Goal: Find specific page/section: Find specific page/section

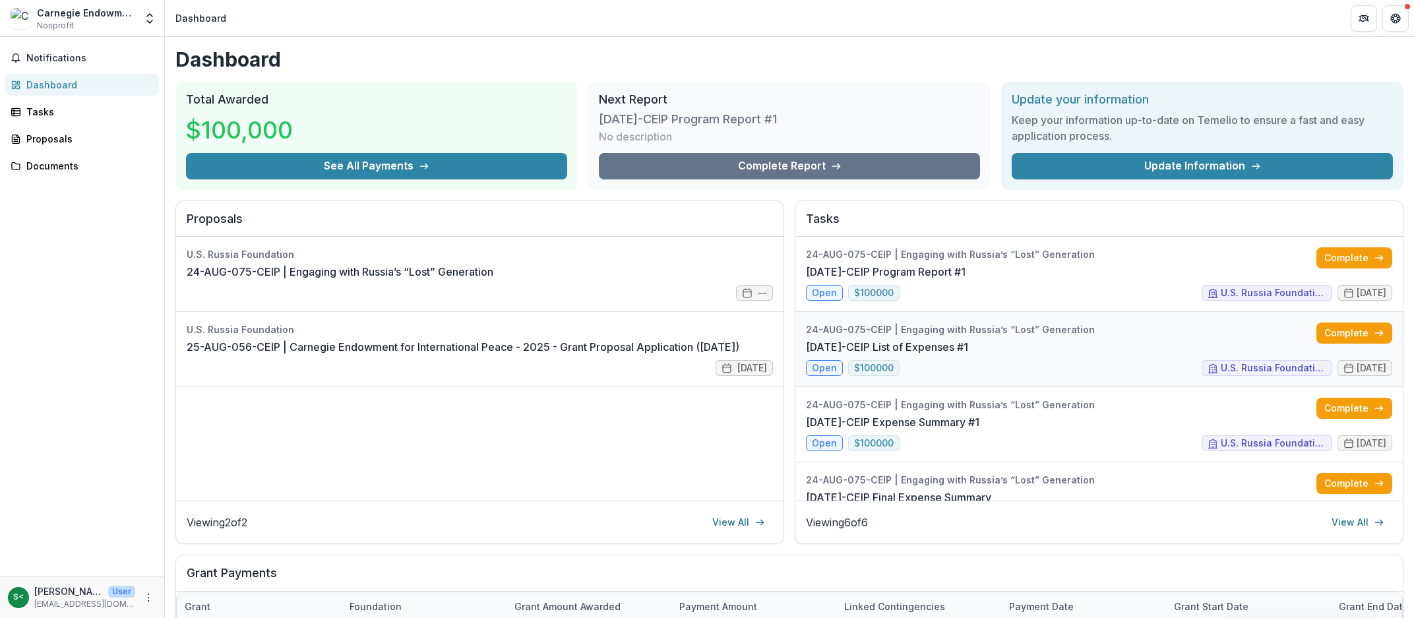
click at [968, 353] on link "24-AUG-75-CEIP List of Expenses #1" at bounding box center [887, 347] width 162 height 16
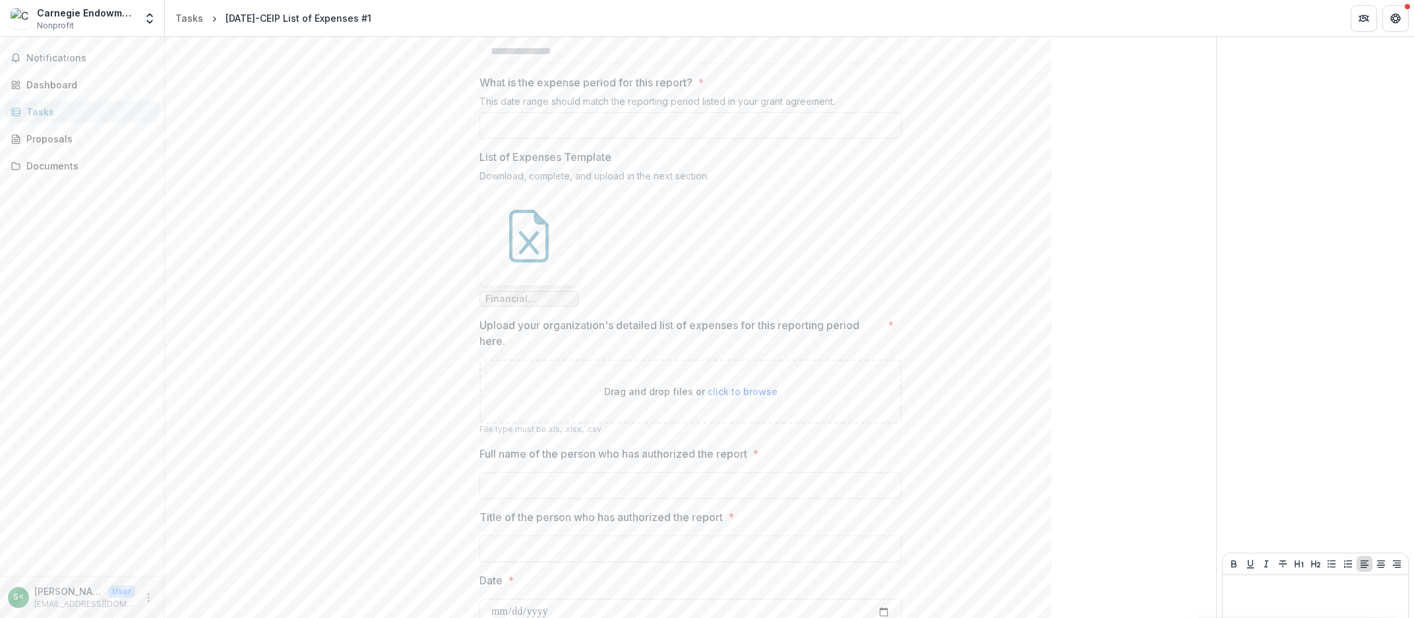
scroll to position [125, 0]
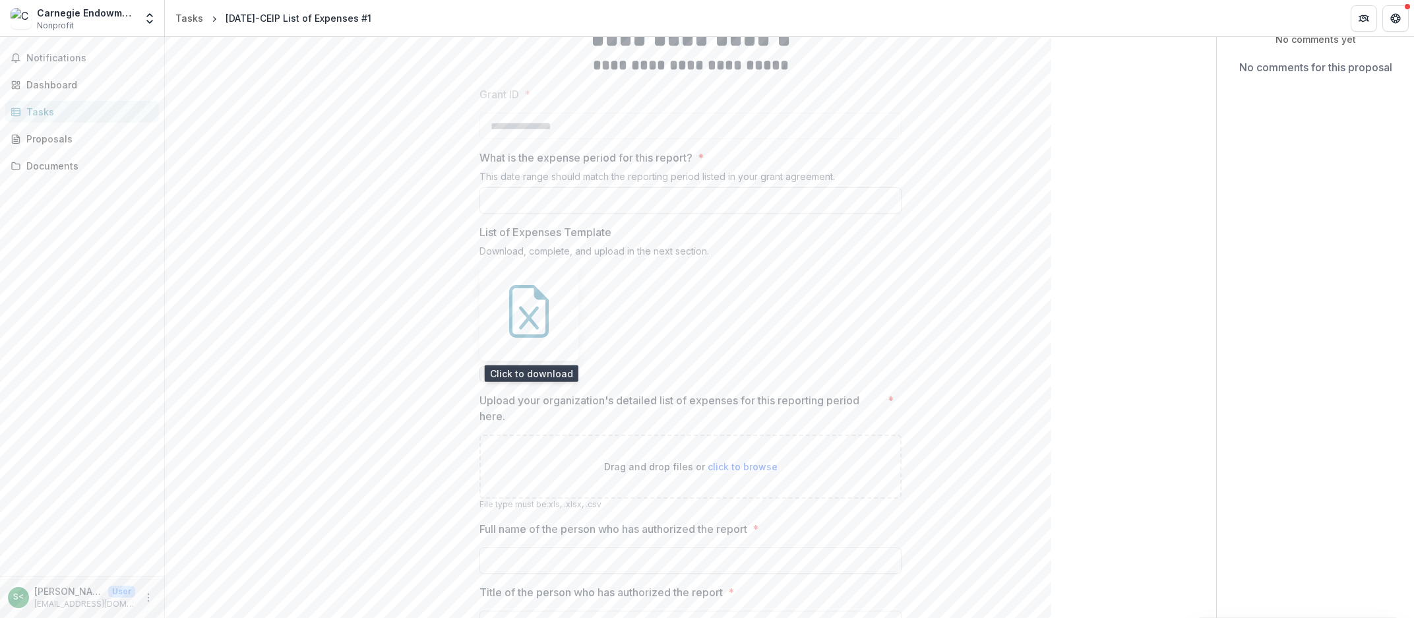
click at [523, 304] on icon at bounding box center [528, 311] width 53 height 53
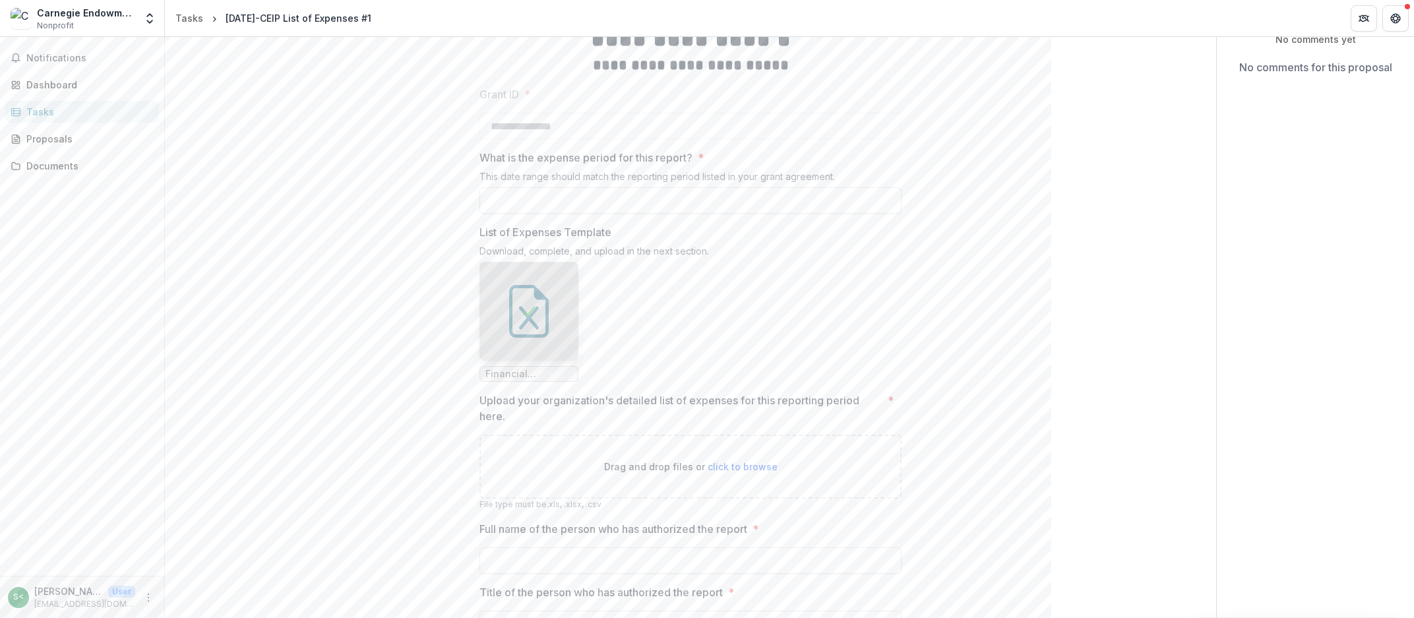
scroll to position [0, 0]
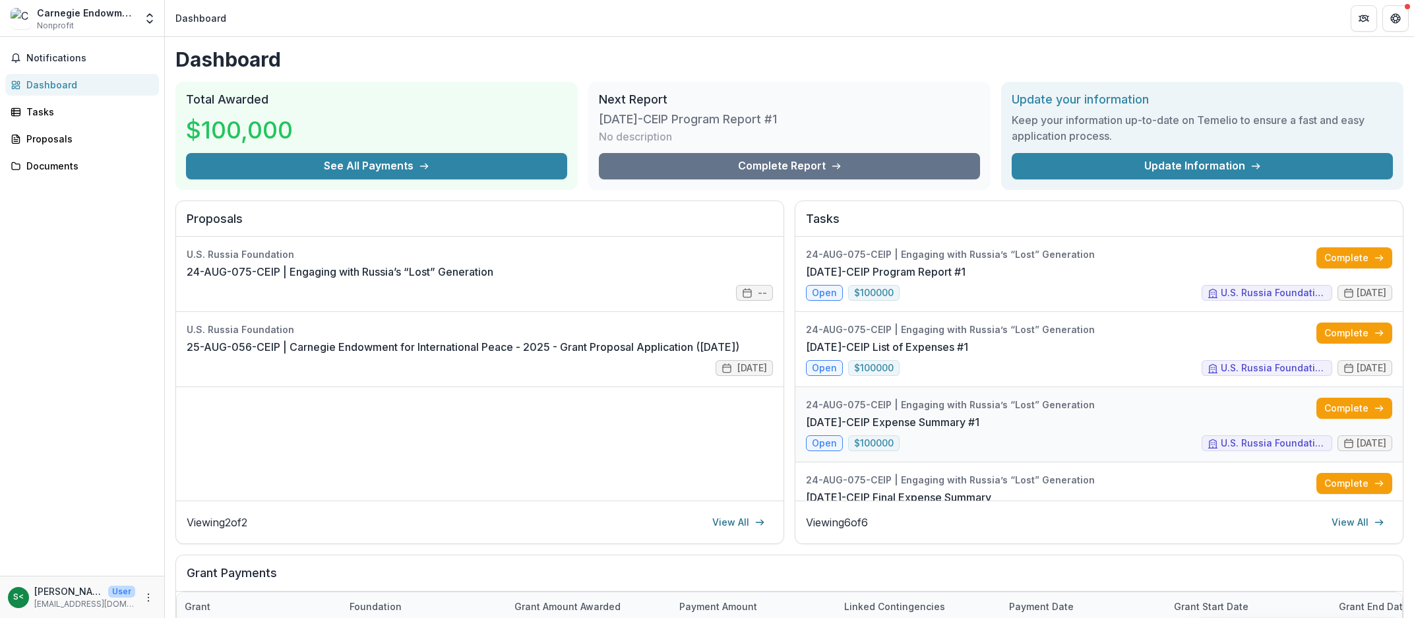
click at [973, 420] on link "24-AUG-75-CEIP Expense Summary #1" at bounding box center [892, 422] width 173 height 16
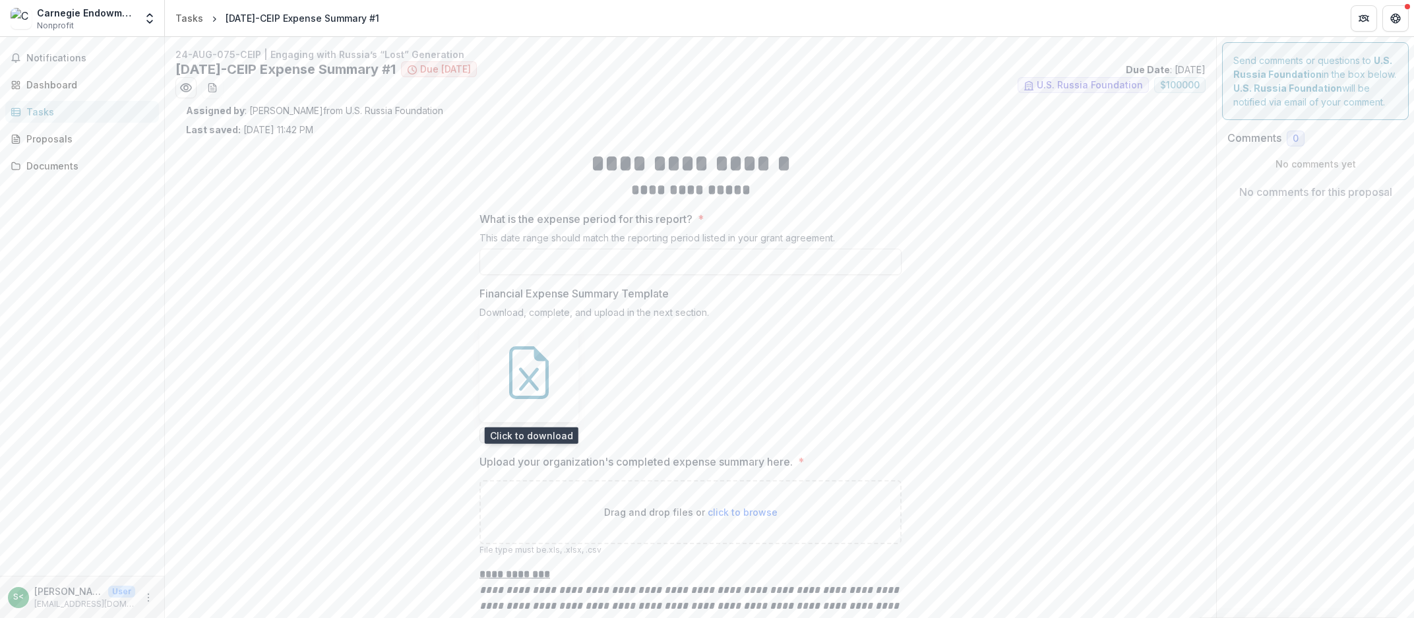
click at [530, 400] on div at bounding box center [528, 372] width 99 height 99
